Goal: Find specific page/section: Find specific page/section

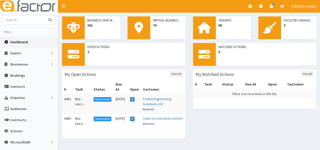
click at [41, 18] on input "text" at bounding box center [24, 19] width 43 height 9
type input "[PERSON_NAME]"
click at [45, 15] on button "submit" at bounding box center [50, 19] width 10 height 9
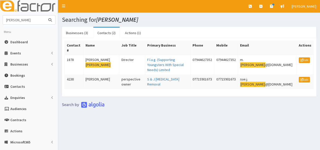
drag, startPoint x: 26, startPoint y: 21, endPoint x: 0, endPoint y: 19, distance: 25.6
click at [0, 19] on section "rudkin Menu Dashboard Events Events Campaigns" at bounding box center [29, 116] width 58 height 202
type input "[PERSON_NAME]"
click at [45, 15] on button "submit" at bounding box center [50, 19] width 10 height 9
